Goal: Task Accomplishment & Management: Manage account settings

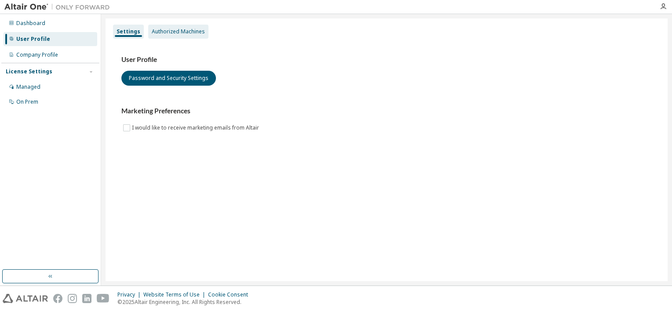
click at [167, 31] on div "Authorized Machines" at bounding box center [178, 31] width 53 height 7
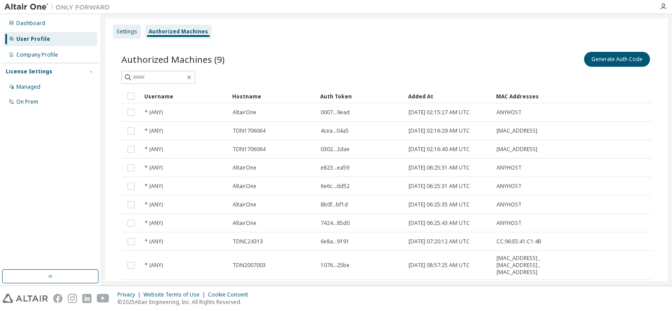
click at [134, 30] on div "Settings" at bounding box center [126, 31] width 21 height 7
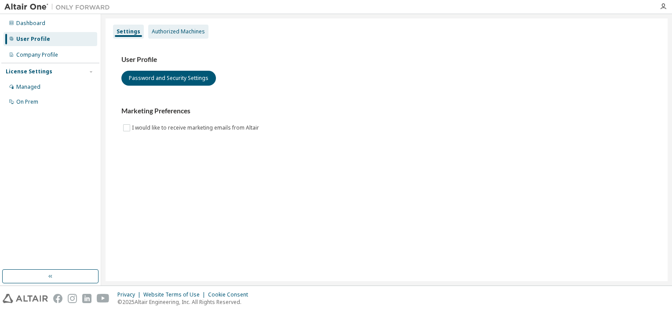
click at [161, 29] on div "Authorized Machines" at bounding box center [178, 31] width 53 height 7
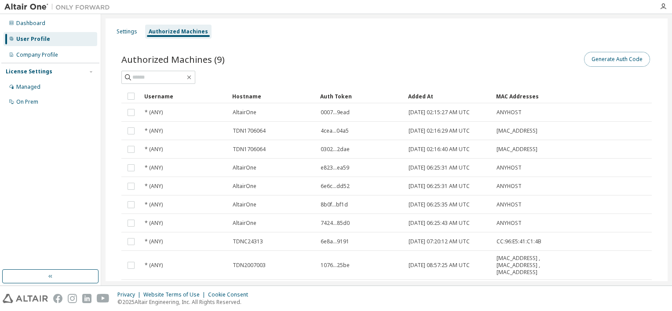
click at [614, 55] on button "Generate Auth Code" at bounding box center [617, 59] width 66 height 15
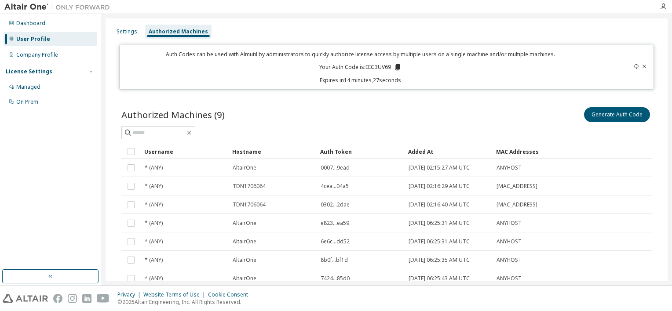
click at [642, 65] on icon at bounding box center [644, 66] width 4 height 3
